Goal: Navigation & Orientation: Find specific page/section

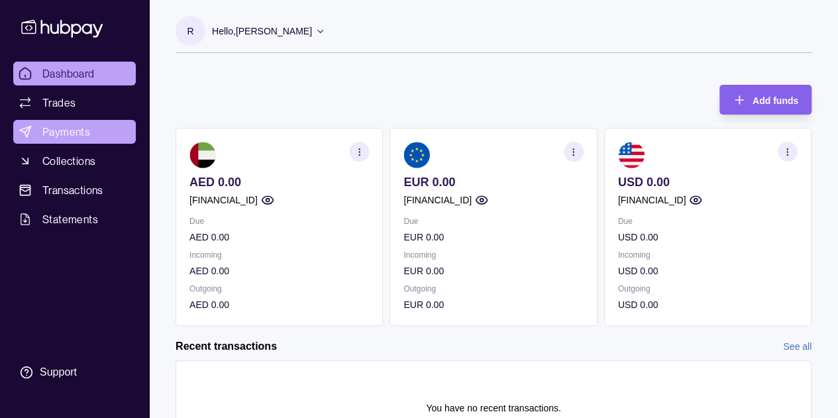
click at [54, 134] on span "Payments" at bounding box center [66, 132] width 48 height 16
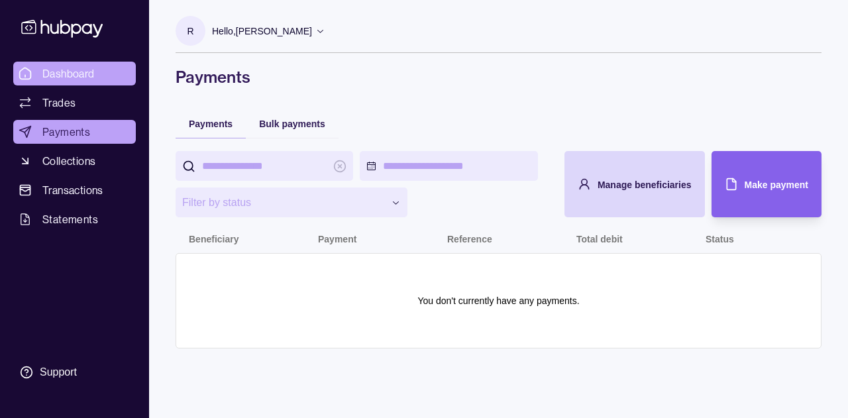
click at [67, 76] on span "Dashboard" at bounding box center [68, 74] width 52 height 16
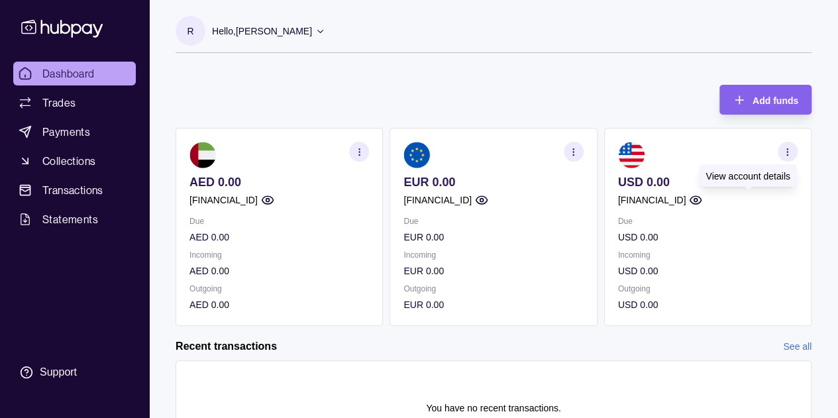
click at [702, 202] on icon "button" at bounding box center [695, 199] width 13 height 13
click at [571, 149] on icon "button" at bounding box center [574, 152] width 10 height 10
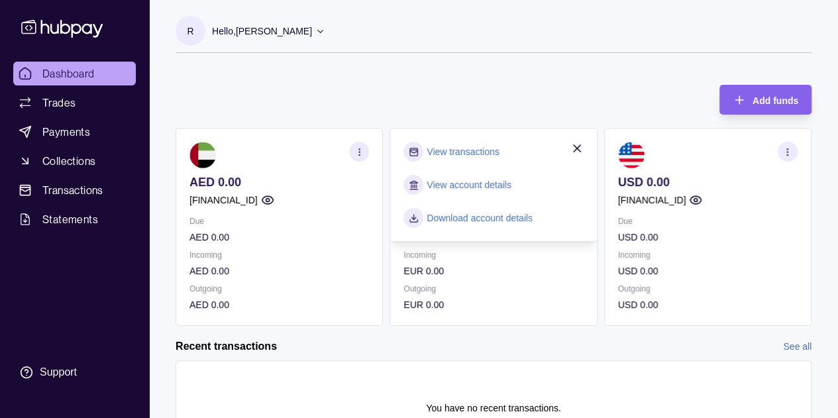
drag, startPoint x: 529, startPoint y: 347, endPoint x: 535, endPoint y: 313, distance: 34.3
click at [529, 347] on div "Recent transactions See all" at bounding box center [494, 346] width 636 height 15
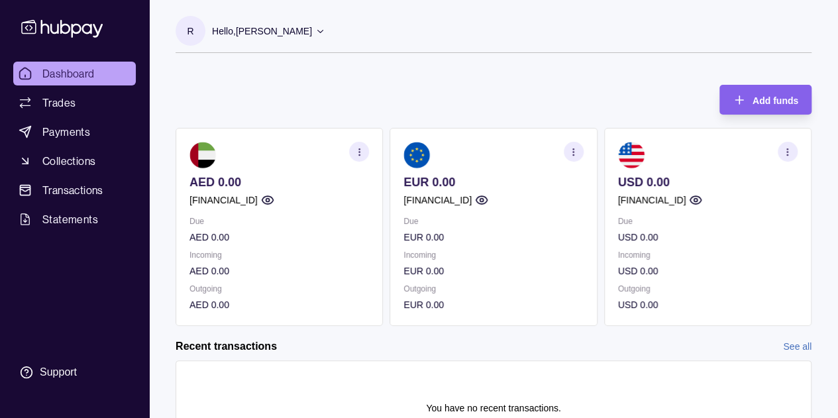
click at [484, 201] on circle "button" at bounding box center [481, 200] width 3 height 3
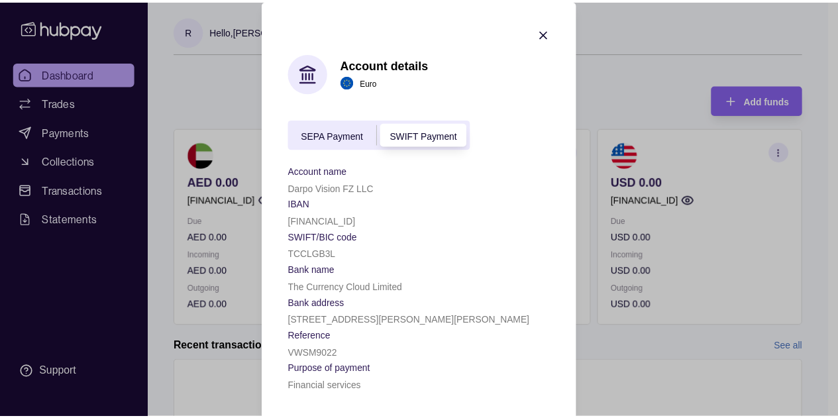
scroll to position [2, 0]
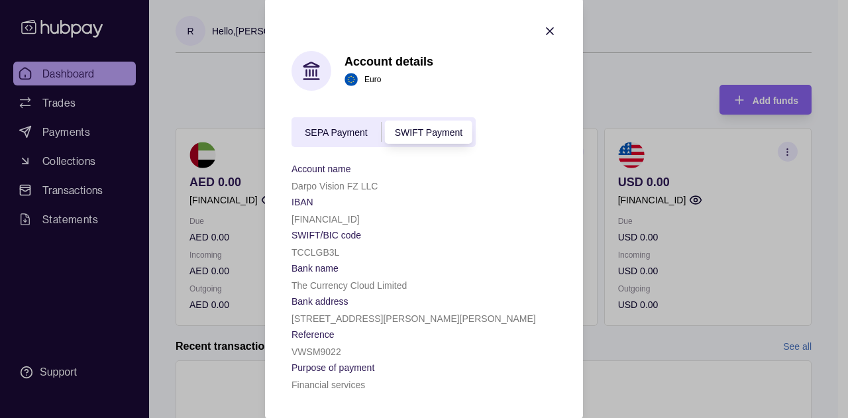
click at [340, 129] on span "SEPA Payment" at bounding box center [336, 133] width 63 height 11
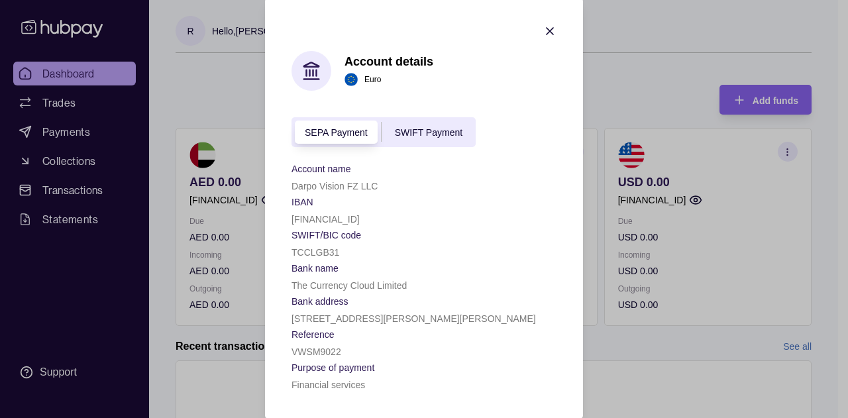
click at [423, 132] on span "SWIFT Payment" at bounding box center [429, 133] width 68 height 11
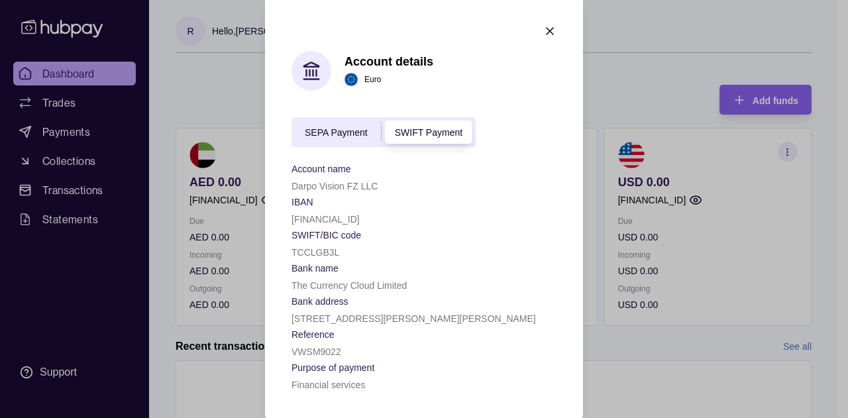
click at [331, 133] on span "SEPA Payment" at bounding box center [336, 133] width 63 height 11
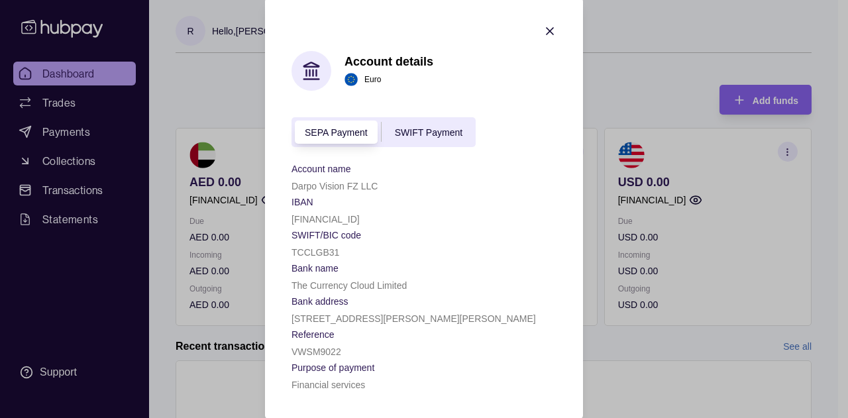
click at [419, 131] on span "SWIFT Payment" at bounding box center [429, 133] width 68 height 11
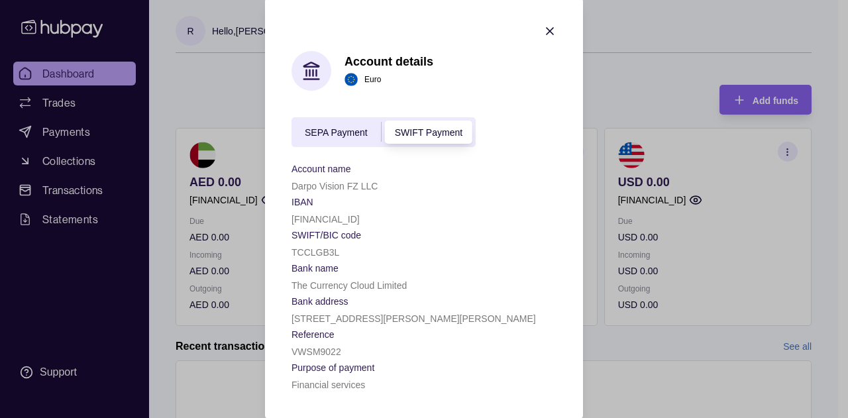
click at [326, 131] on span "SEPA Payment" at bounding box center [336, 133] width 63 height 11
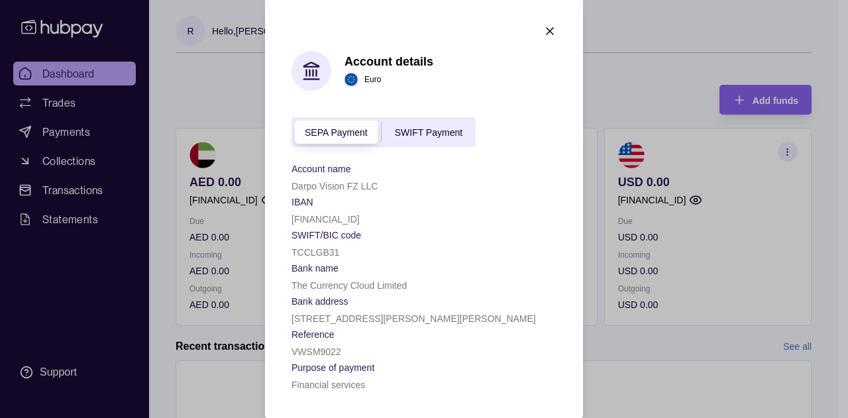
click at [429, 133] on span "SWIFT Payment" at bounding box center [429, 133] width 68 height 11
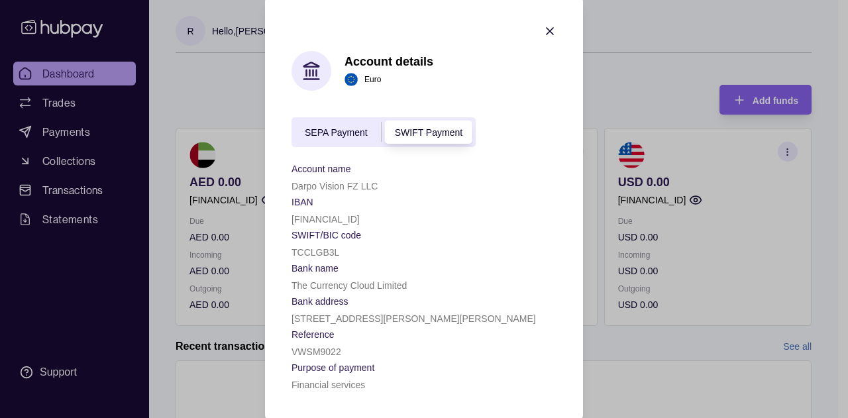
click at [305, 134] on span "SEPA Payment" at bounding box center [336, 133] width 63 height 11
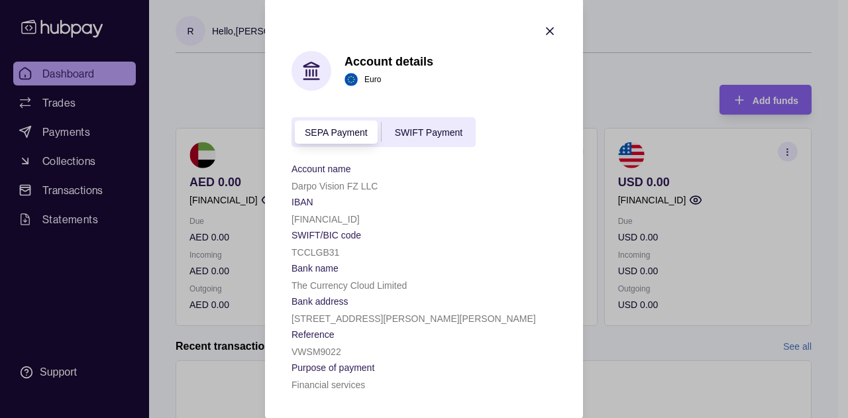
click at [423, 133] on span "SWIFT Payment" at bounding box center [429, 133] width 68 height 11
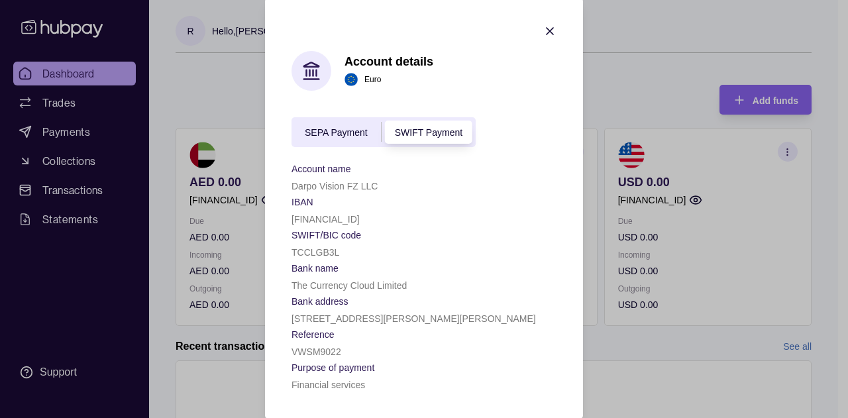
click at [310, 134] on span "SEPA Payment" at bounding box center [336, 133] width 63 height 11
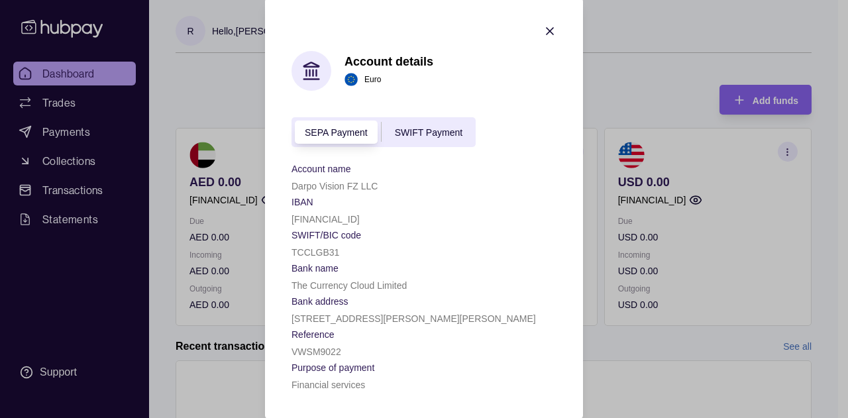
click at [436, 133] on span "SWIFT Payment" at bounding box center [429, 133] width 68 height 11
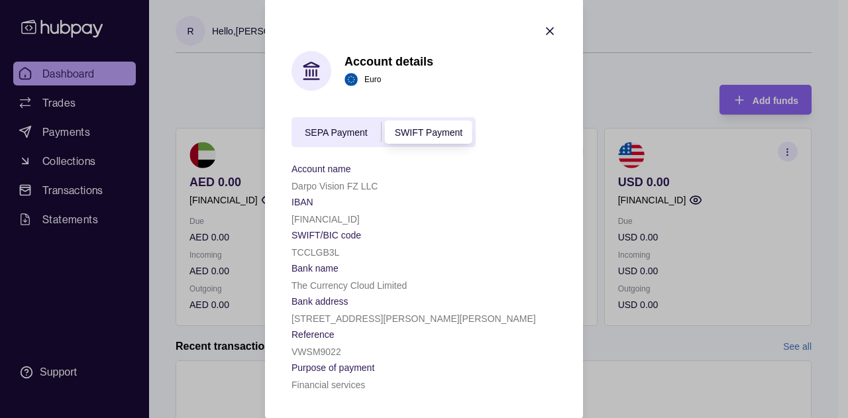
click at [336, 135] on span "SEPA Payment" at bounding box center [336, 133] width 63 height 11
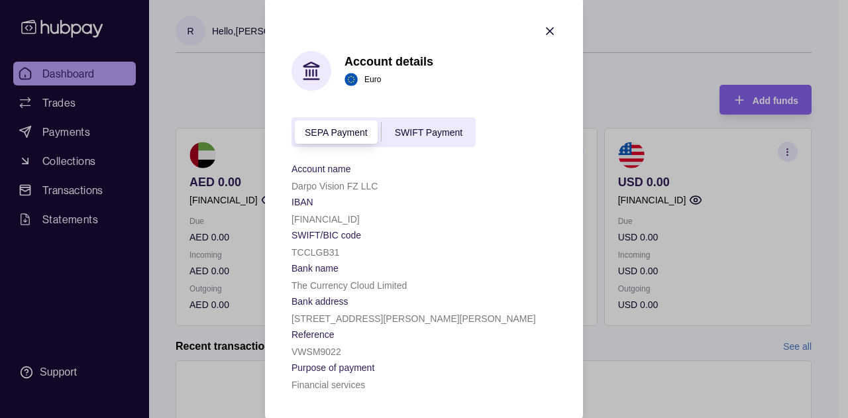
click at [442, 132] on span "SWIFT Payment" at bounding box center [429, 133] width 68 height 11
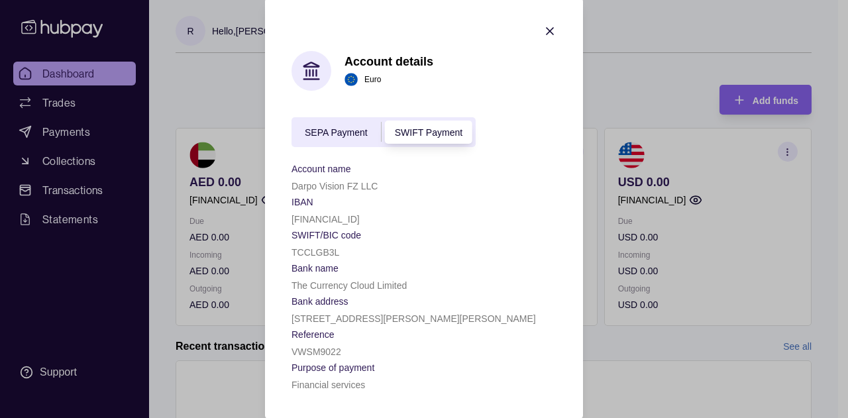
click at [315, 132] on span "SEPA Payment" at bounding box center [336, 133] width 63 height 11
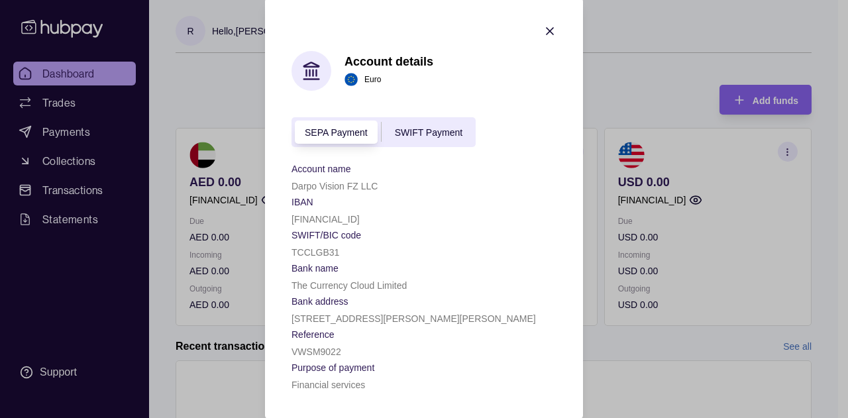
click at [426, 129] on span "SWIFT Payment" at bounding box center [429, 133] width 68 height 11
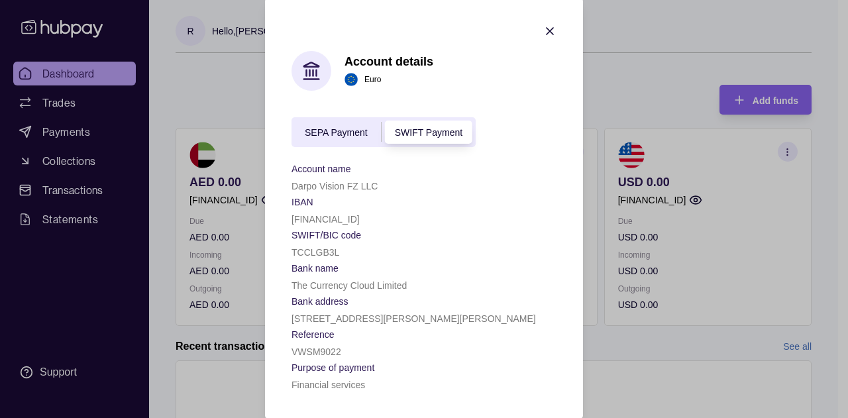
click at [550, 28] on icon "button" at bounding box center [549, 31] width 13 height 13
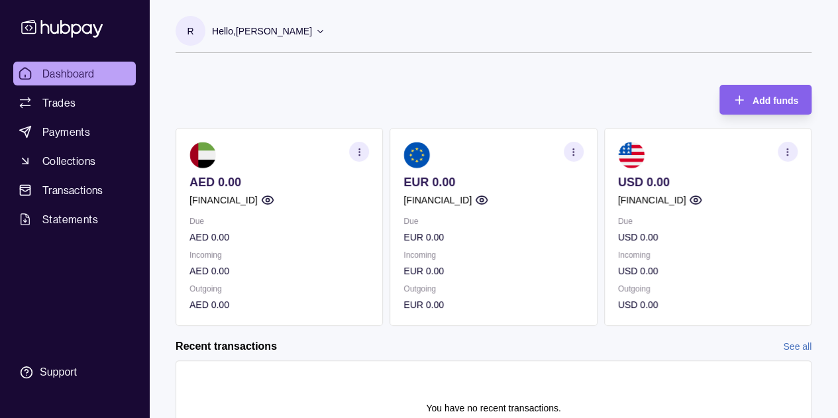
click at [702, 203] on icon "button" at bounding box center [695, 200] width 11 height 8
